Goal: Task Accomplishment & Management: Manage account settings

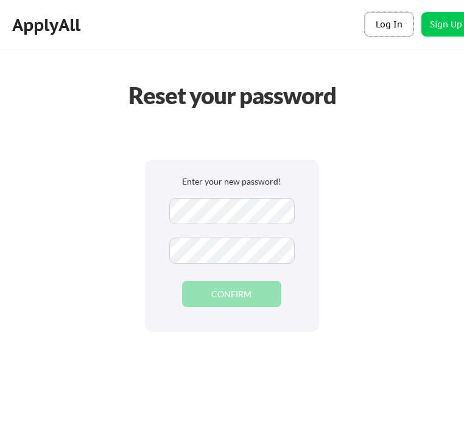
click at [399, 23] on button "Log In" at bounding box center [389, 24] width 49 height 24
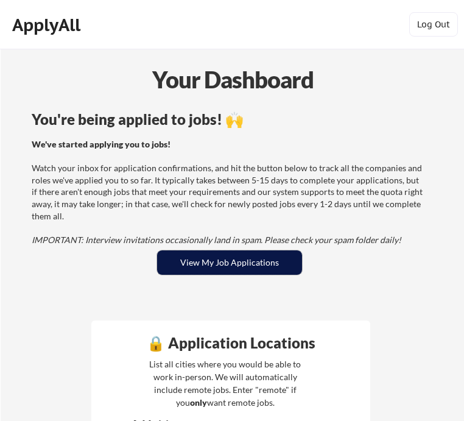
click at [271, 252] on button "View My Job Applications" at bounding box center [229, 262] width 145 height 24
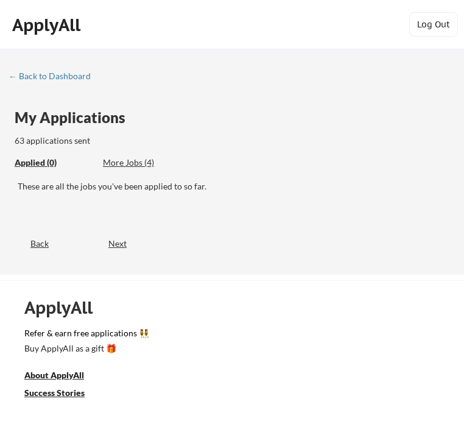
click at [83, 141] on div "63 applications sent" at bounding box center [133, 141] width 236 height 12
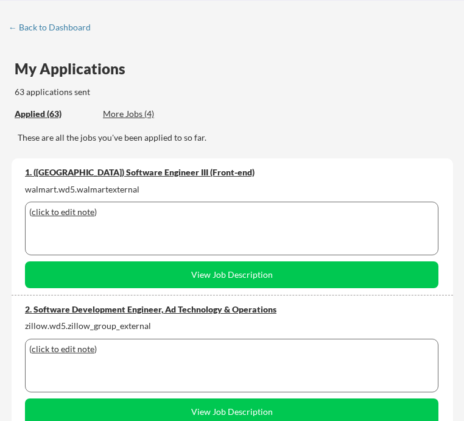
scroll to position [7699, 0]
